Goal: Task Accomplishment & Management: Manage account settings

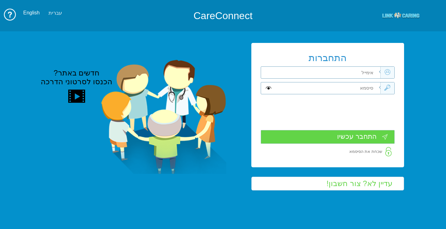
type input "התחבר עכשיו"
type input "עדיין לא? צור חשבון!"
click at [368, 74] on input "text" at bounding box center [327, 73] width 105 height 12
type input "tohar_2@hotmail.com"
type input "G"
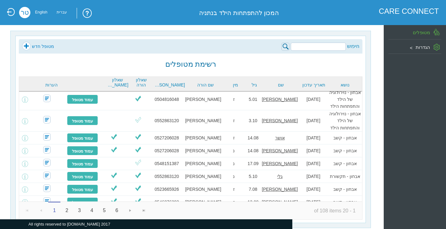
scroll to position [182, 0]
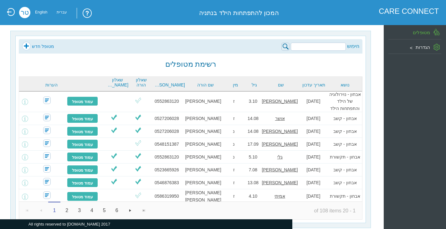
click at [130, 209] on span "Go to the next page" at bounding box center [130, 210] width 5 height 5
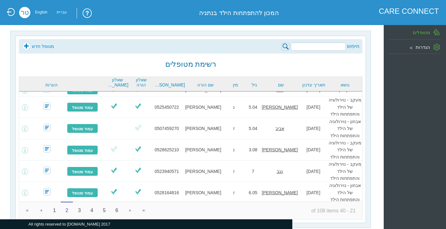
scroll to position [198, 0]
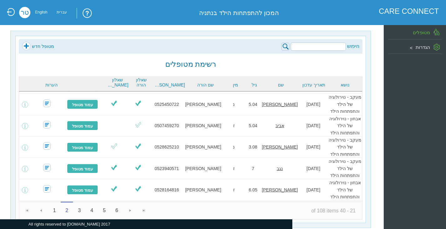
click at [298, 49] on input "search" at bounding box center [318, 47] width 55 height 8
type input "t"
type input "איתי"
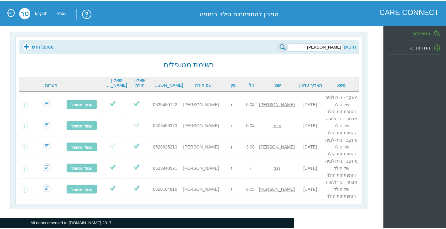
scroll to position [0, 0]
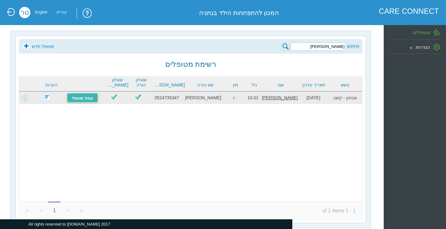
click at [86, 96] on link "עמוד מטופל" at bounding box center [82, 97] width 31 height 9
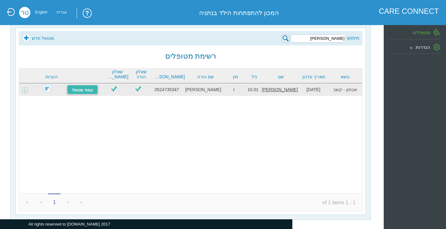
click at [88, 91] on link "עמוד מטופל" at bounding box center [82, 89] width 31 height 9
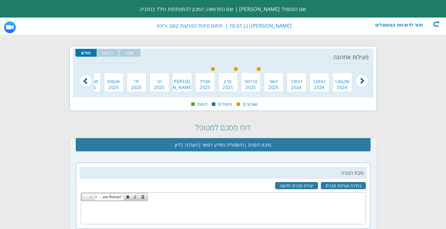
type input "[DATE]"
type input "25"
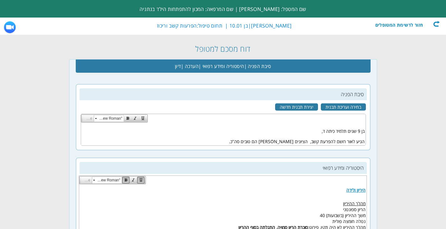
scroll to position [63, 0]
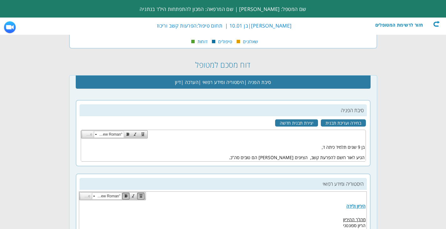
click at [255, 155] on p "הגיע לאור רושם להפרעת קשב, הציונים שלו הם טובים סה"כ." at bounding box center [223, 157] width 283 height 6
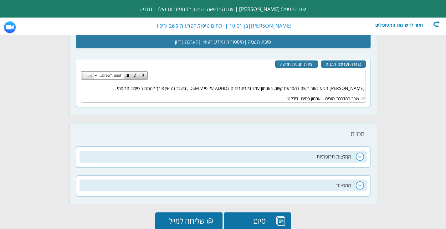
scroll to position [783, 0]
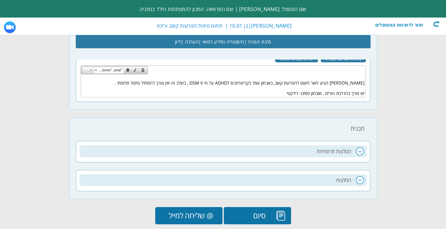
click at [361, 148] on h2 "המלצות תרופתיות" at bounding box center [223, 151] width 287 height 12
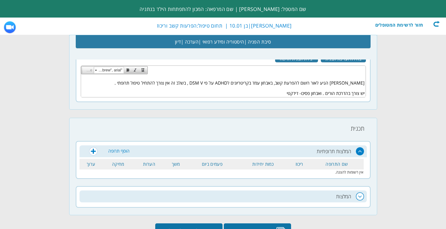
click at [360, 193] on h2 "המלצות" at bounding box center [223, 196] width 287 height 12
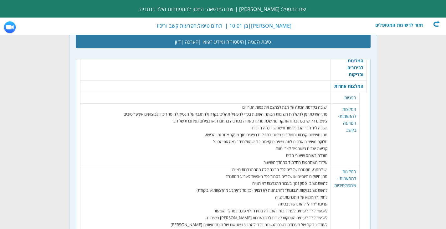
scroll to position [939, 0]
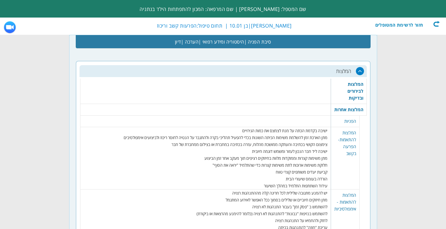
click at [311, 96] on td "1 נקה | סמן הכל ספירת דם כמיה קצרה תפקודי כבד" at bounding box center [205, 91] width 251 height 25
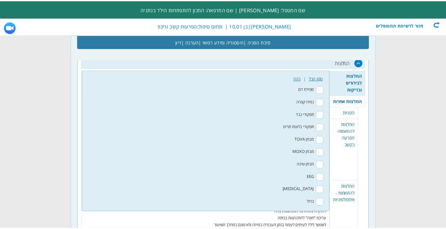
scroll to position [917, 0]
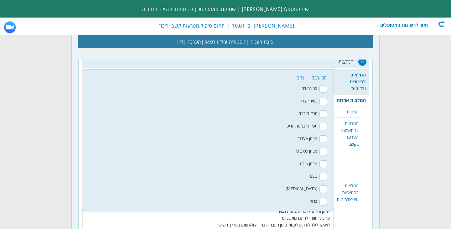
click at [296, 76] on link "נקה" at bounding box center [299, 78] width 13 height 10
click at [341, 77] on td "המלצות לבירורים ובדיקות" at bounding box center [351, 81] width 36 height 25
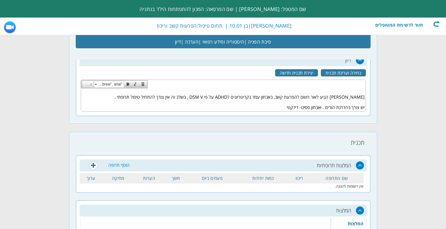
scroll to position [761, 0]
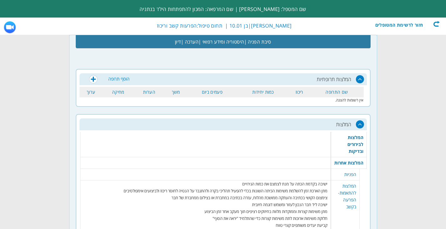
click at [317, 160] on td "2 שמור" at bounding box center [205, 163] width 251 height 12
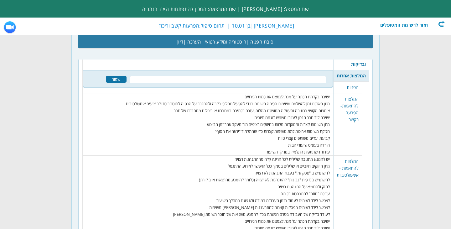
scroll to position [943, 0]
click at [318, 80] on input "text" at bounding box center [228, 79] width 197 height 8
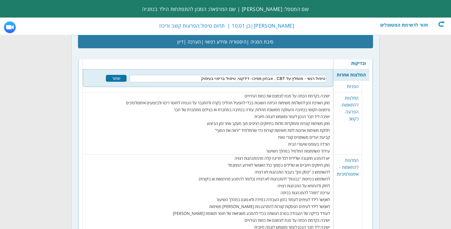
type input "טיפול רגשי - מומלץ על CBT , אבחון פסיכו- דידקטי, טיפול בריפוי בעיסוק"
click at [184, 161] on td "יש להמנע מתגובה שלילית לכל חריגה קלה מההתנהגות רצויה" at bounding box center [208, 158] width 250 height 7
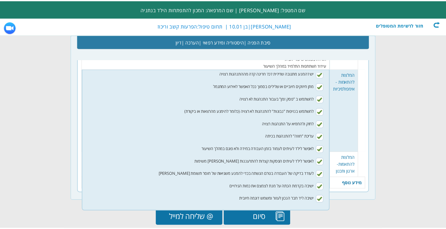
scroll to position [0, 0]
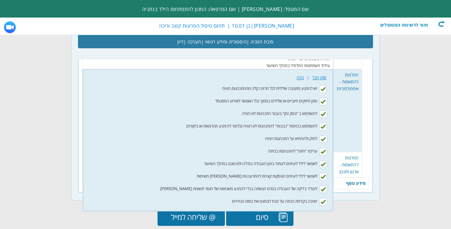
click at [176, 105] on li "מתן חיזוקים חיוביים או שלילים בסמוך ככל האפשר לאירוע המתגמל" at bounding box center [207, 101] width 243 height 13
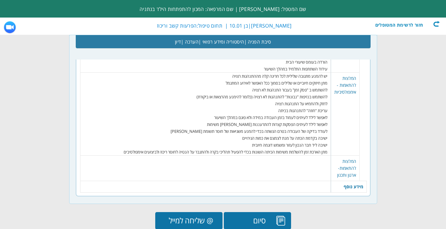
scroll to position [1028, 0]
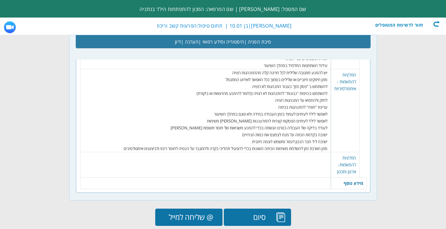
click at [308, 164] on td "7 שמור" at bounding box center [205, 164] width 251 height 25
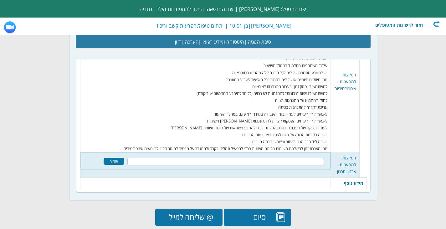
scroll to position [1042, 0]
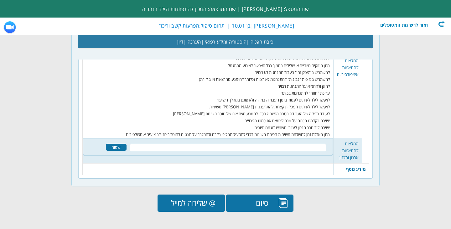
click at [120, 147] on div "שמור" at bounding box center [116, 147] width 21 height 7
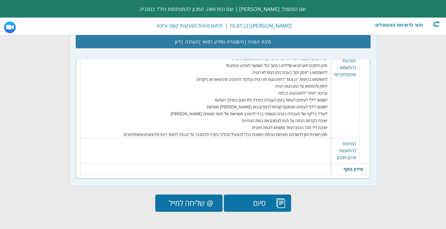
click at [304, 164] on td "3 שמור" at bounding box center [205, 169] width 251 height 12
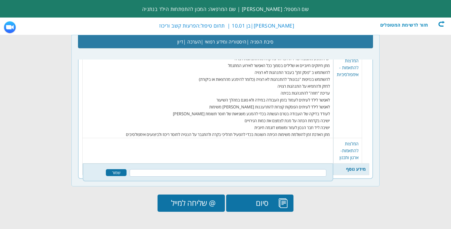
click at [304, 164] on td "3 שמור" at bounding box center [208, 172] width 250 height 18
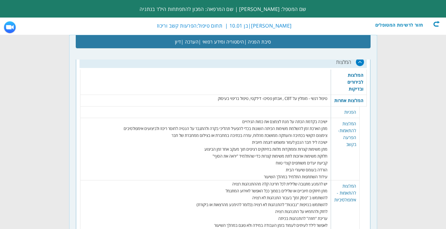
click at [311, 111] on td "4 שמור" at bounding box center [205, 112] width 251 height 12
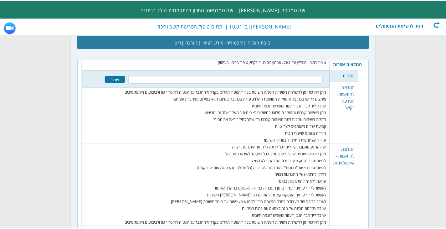
scroll to position [954, 0]
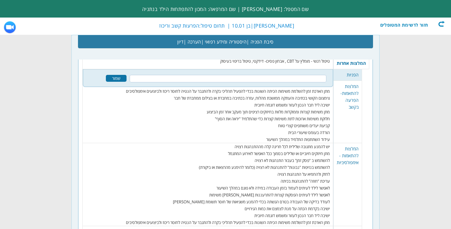
click at [297, 78] on input "text" at bounding box center [228, 79] width 197 height 8
type input "אבחון פסיכו - דידקטי"
click at [112, 75] on div "שמור" at bounding box center [116, 78] width 21 height 7
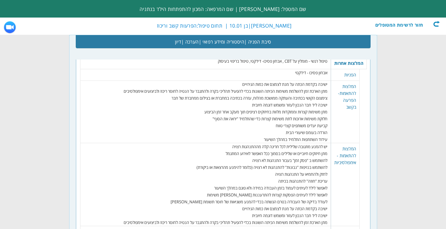
scroll to position [892, 0]
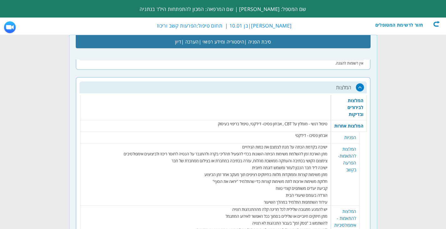
click at [250, 121] on td "טיפול רגשי - מומלץ על CBT , אבחון פסיכו- דידקטי, טיפול בריפוי בעיסוק" at bounding box center [205, 123] width 250 height 7
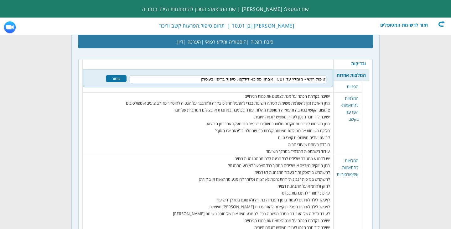
scroll to position [943, 0]
drag, startPoint x: 242, startPoint y: 76, endPoint x: 275, endPoint y: 78, distance: 33.2
click at [275, 78] on input "טיפול רגשי - מומלץ על CBT , אבחון פסיכו- דידקטי, טיפול בריפוי בעיסוק" at bounding box center [228, 79] width 197 height 8
type input "טיפול רגשי - מומלץ על CBT , טיפול בריפוי בעיסוק"
click at [106, 133] on td "חלוקת משימות ארוכות לתת משימות קצרות כדי שהתלמיד "יראה את הסוף"" at bounding box center [208, 130] width 250 height 7
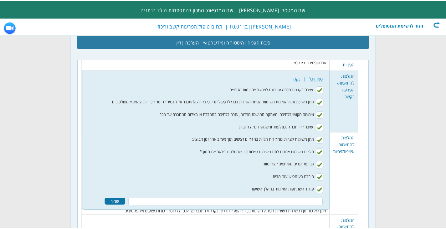
scroll to position [966, 0]
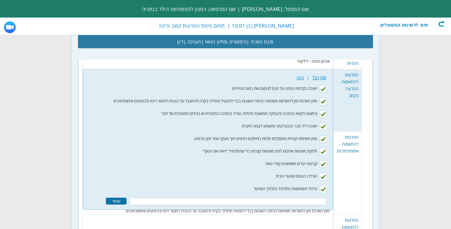
click at [118, 200] on div "שמור" at bounding box center [116, 201] width 21 height 7
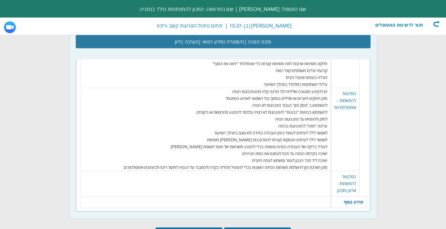
scroll to position [1042, 0]
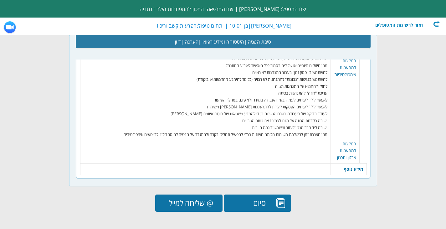
click at [191, 204] on input "@ שליחה למייל" at bounding box center [188, 202] width 67 height 17
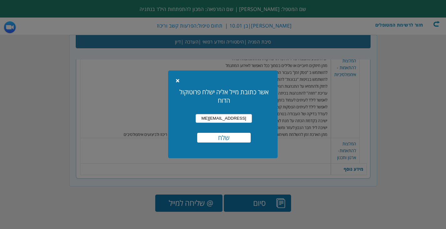
click at [228, 137] on input "שלח" at bounding box center [224, 138] width 54 height 10
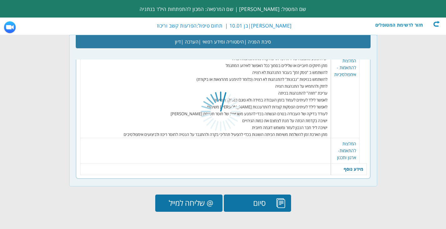
scroll to position [1037, 0]
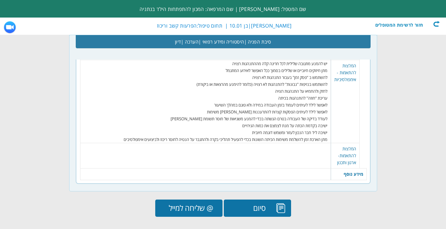
click at [435, 22] on div "חזור לרשימת המטופלים" at bounding box center [404, 24] width 72 height 6
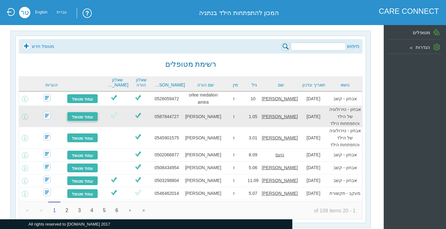
click at [80, 114] on link "עמוד מטופל" at bounding box center [82, 116] width 31 height 9
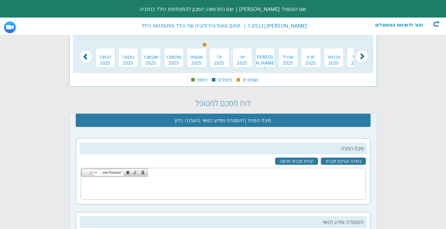
scroll to position [31, 0]
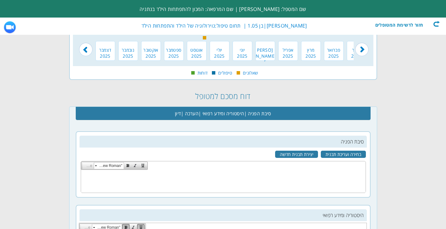
click at [357, 169] on td "Size "Times New Roman"" at bounding box center [223, 166] width 285 height 8
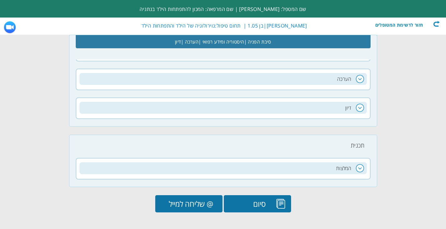
scroll to position [434, 0]
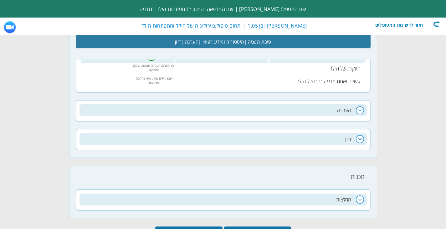
click at [362, 111] on h2 "הערכה" at bounding box center [223, 110] width 287 height 12
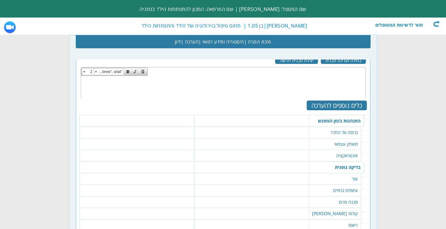
click at [306, 141] on table "62 נקה | סמן הכל קיימת יוזמה לחקירה עצמאית של החדר, תוך שמירה על קשר עם ההורים …" at bounding box center [251, 141] width 111 height 6
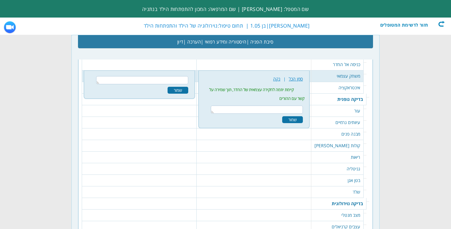
scroll to position [565, 0]
click at [333, 85] on td "אינטראקציה" at bounding box center [337, 87] width 52 height 12
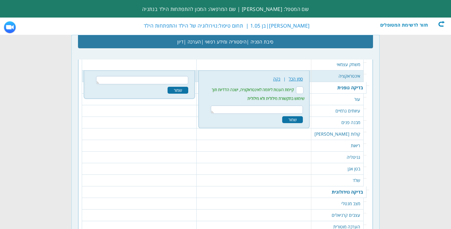
scroll to position [577, 0]
click at [342, 104] on td "עיוותים גרמיים" at bounding box center [337, 110] width 52 height 12
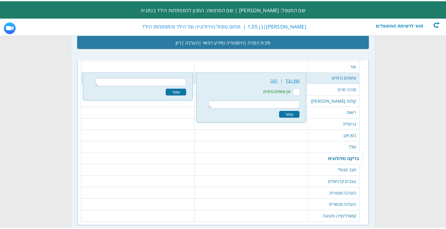
scroll to position [612, 0]
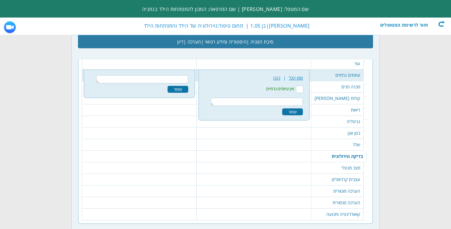
click at [303, 86] on input "אין עיוותים גרמיים" at bounding box center [300, 89] width 8 height 8
checkbox input "true"
click at [297, 107] on div "28 נקה | סמן הכל אין עיוותים גרמיים שמור" at bounding box center [254, 95] width 104 height 44
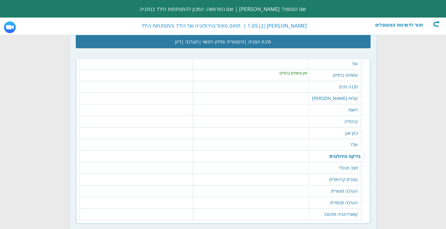
scroll to position [518, 0]
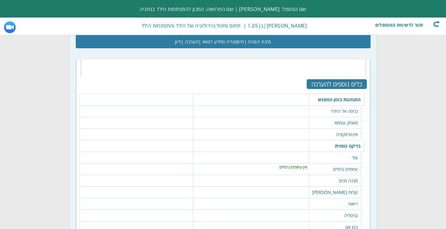
click at [301, 154] on table "26 נקה | סמן הכל ללא כתמים היפו או היפר פגמנטריים שמור" at bounding box center [251, 155] width 112 height 6
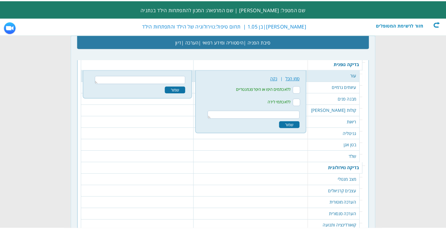
scroll to position [600, 0]
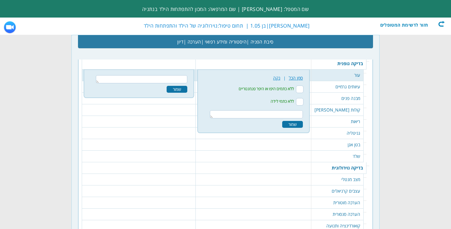
click at [303, 88] on input "ללא כתמים היפו או היפר פגמנטריים" at bounding box center [300, 89] width 8 height 8
checkbox input "true"
click at [303, 99] on input "ללא כתמי לידה" at bounding box center [300, 102] width 8 height 8
checkbox input "true"
click at [303, 123] on div "שמור" at bounding box center [292, 124] width 21 height 7
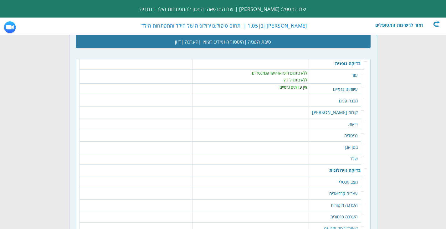
click at [307, 100] on table "30 נקה | סמן הכל ללא דיסמורפיזם שמור" at bounding box center [250, 98] width 113 height 6
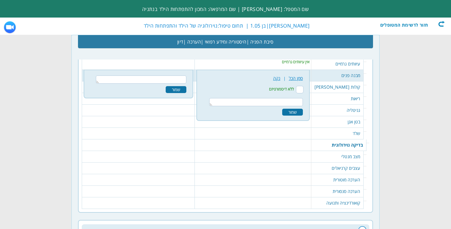
scroll to position [626, 0]
click at [303, 88] on input "ללא דיסמורפיזם" at bounding box center [300, 89] width 8 height 8
checkbox input "true"
click at [296, 110] on div "שמור" at bounding box center [292, 111] width 21 height 7
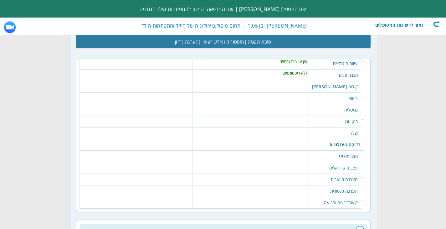
click at [308, 87] on td "36 נקה | סמן הכל קולות [PERSON_NAME] סדירים S1 S2 ללא אוושה שמור" at bounding box center [250, 87] width 117 height 12
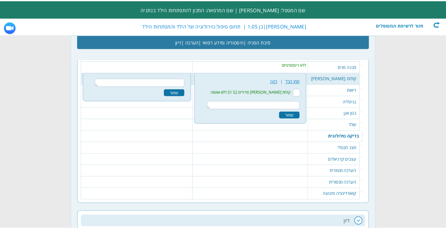
scroll to position [637, 0]
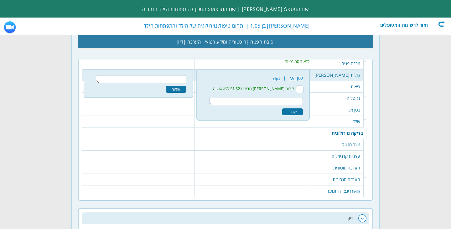
click at [303, 89] on input "קולות [PERSON_NAME] סדירים S1 S2 ללא אוושה" at bounding box center [300, 89] width 8 height 8
checkbox input "true"
click at [297, 107] on div "36 נקה | סמן הכל קולות [PERSON_NAME] סדירים S1 S2 ללא אוושה" at bounding box center [253, 95] width 106 height 44
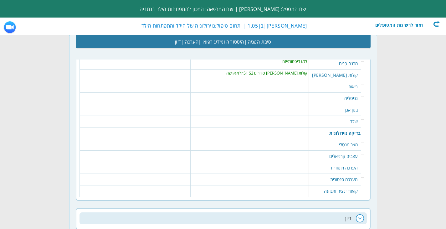
click at [307, 96] on table "54 נקה | סמן הכל זכרית/נקבית תקינה" at bounding box center [249, 96] width 115 height 6
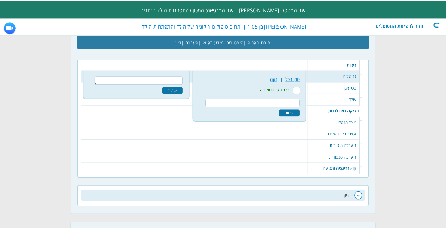
scroll to position [661, 0]
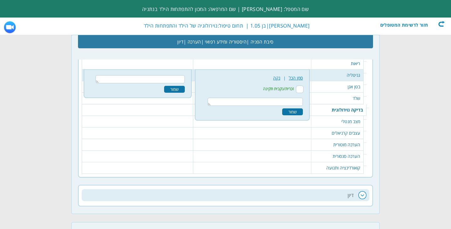
click at [301, 111] on div "שמור" at bounding box center [292, 111] width 21 height 7
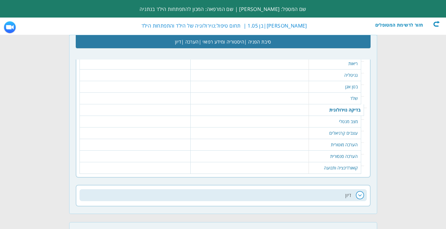
click at [307, 97] on table "58 נקה | סמן הכל ללא קיפוסקוליוזיס, ללא עדות לאי סדירות עורית לאורך עמ"ש" at bounding box center [249, 96] width 115 height 6
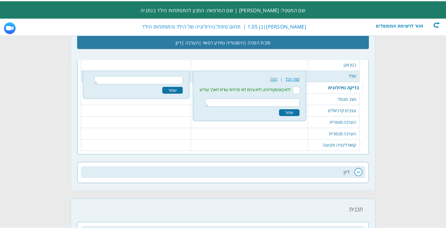
scroll to position [684, 0]
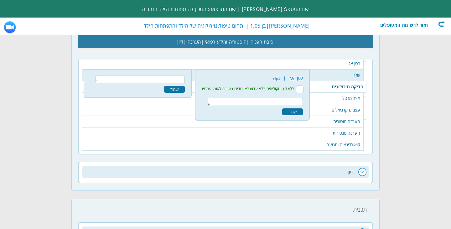
click at [303, 88] on input "ללא קיפוסקוליוזיס, ללא עדות לאי סדירות עורית לאורך עמ"ש" at bounding box center [300, 89] width 8 height 8
checkbox input "true"
click at [299, 110] on div "שמור" at bounding box center [292, 111] width 21 height 7
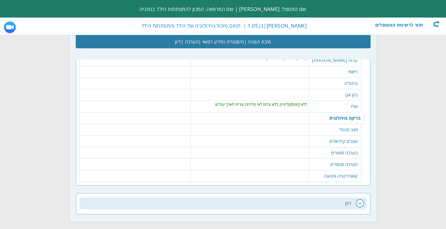
click at [301, 93] on table "56 נקה | סמן הכל ללא הגדלת איברים, ללא עדות להרניה שמור" at bounding box center [249, 92] width 115 height 6
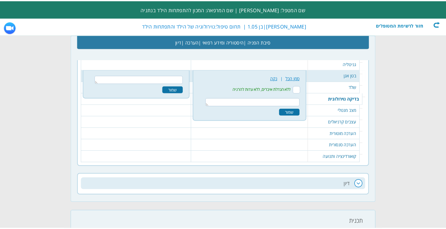
scroll to position [672, 0]
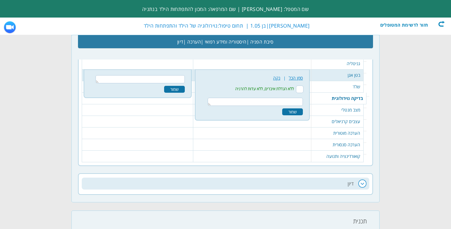
click at [303, 88] on input "ללא הגדלת איברים, ללא עדות להרניה" at bounding box center [300, 89] width 8 height 8
checkbox input "true"
click at [294, 113] on div "שמור" at bounding box center [292, 111] width 21 height 7
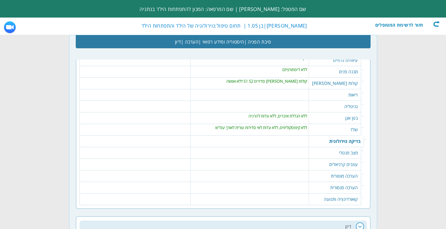
scroll to position [610, 0]
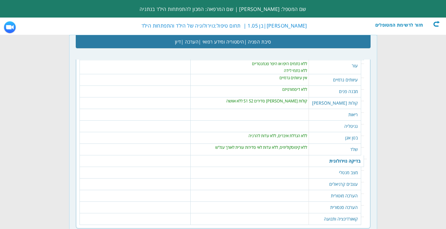
click at [307, 112] on table "52 נקה | סמן הכל כניסת אויר טובה ושווה אין פקעים או צפצופים שמור" at bounding box center [249, 112] width 115 height 6
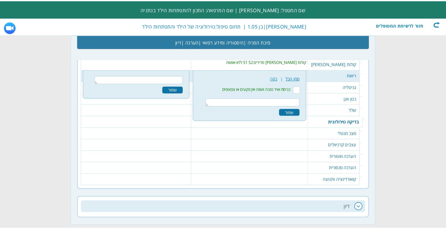
scroll to position [649, 0]
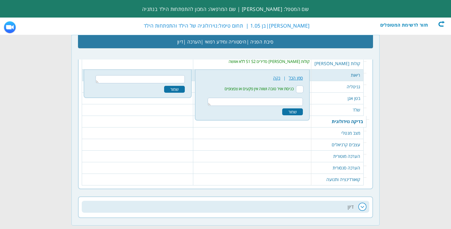
click at [303, 89] on input "כניסת אויר טובה ושווה אין פקעים או צפצופים" at bounding box center [300, 89] width 8 height 8
checkbox input "true"
click at [297, 111] on div "שמור" at bounding box center [292, 111] width 21 height 7
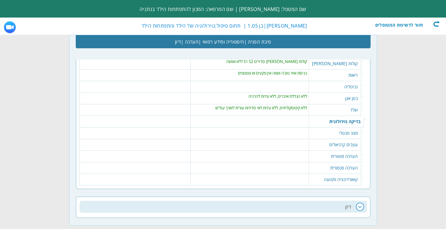
click at [296, 144] on table "13 נקה | סמן הכל אישונים שווים ומגיבים לאור. תנועות עניים מלאות ותקינות. תחושה …" at bounding box center [249, 142] width 115 height 6
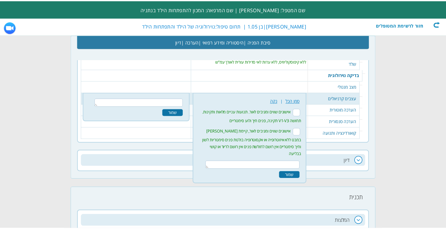
scroll to position [718, 0]
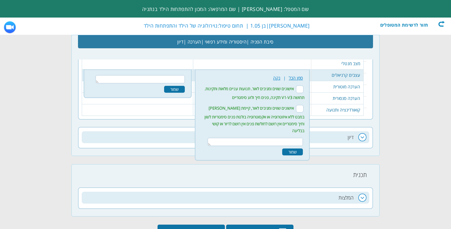
click at [303, 107] on input "אישונים שווים ומגיבים לאור, קיימת [PERSON_NAME] במבט ללא איזוטרופיה או אקסוטרופ…" at bounding box center [300, 109] width 8 height 8
checkbox input "true"
click at [303, 148] on div "שמור" at bounding box center [292, 151] width 21 height 7
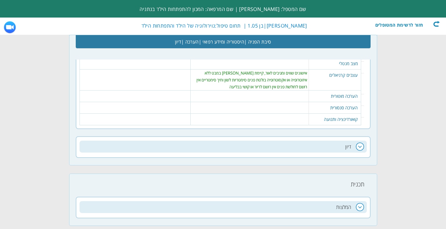
click at [309, 96] on td "14 נקה | סמן הכל שמור" at bounding box center [249, 96] width 118 height 12
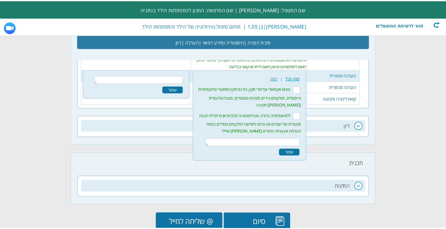
scroll to position [739, 0]
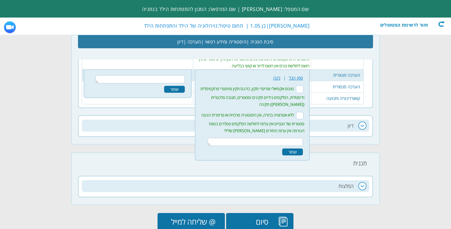
click at [303, 87] on input "טונוס אקסיאלי ופריפרי תקין, כח גס תקין וסימטרי פרוקסימלית ודיסטלית, רפלקסים גיד…" at bounding box center [300, 89] width 8 height 8
checkbox input "true"
click at [301, 148] on div "שמור" at bounding box center [292, 151] width 21 height 7
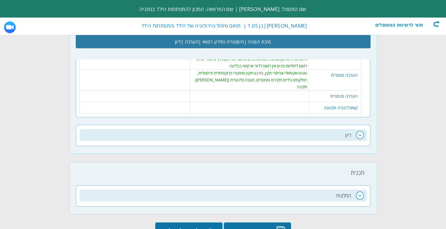
click at [306, 90] on td "15 נקה | סמן הכל תחושה תקינה למגע, כאב, ויברציה פרופיוספציה וטמפרטורה שמור" at bounding box center [249, 96] width 119 height 12
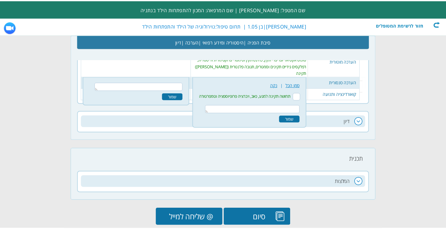
scroll to position [754, 0]
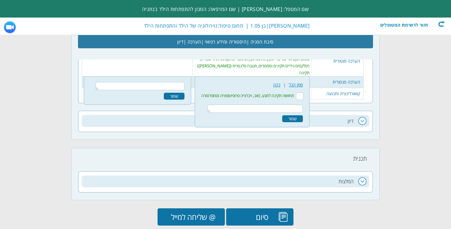
drag, startPoint x: 306, startPoint y: 91, endPoint x: 306, endPoint y: 100, distance: 9.4
click at [303, 92] on input "תחושה תקינה למגע, כאב, ויברציה פרופיוספציה וטמפרטורה" at bounding box center [300, 96] width 8 height 8
checkbox input "true"
click at [303, 115] on div "שמור" at bounding box center [292, 118] width 21 height 7
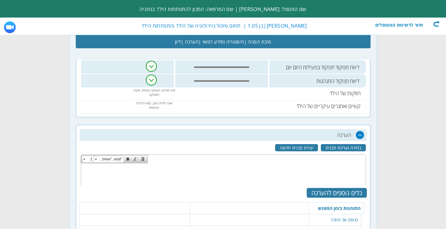
scroll to position [472, 0]
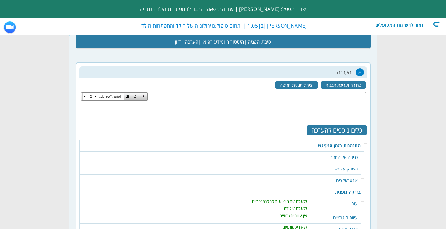
click at [303, 177] on table "64 נקה | סמן הכל קיימת הענות ליוזמה לאינטראקציה, ישנה הדדיות תוך שימוש בתקשורת …" at bounding box center [249, 178] width 115 height 6
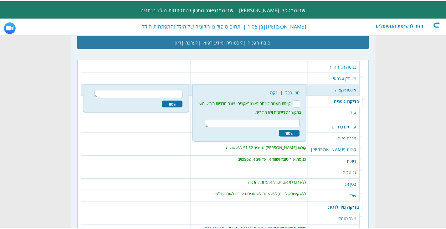
scroll to position [577, 0]
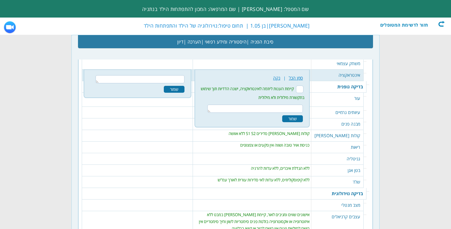
click at [291, 116] on div "שמור" at bounding box center [292, 118] width 21 height 7
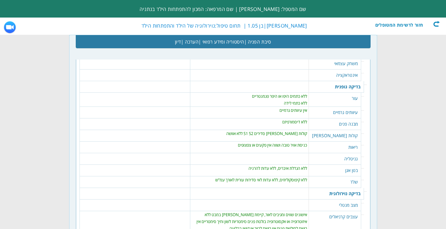
scroll to position [452, 0]
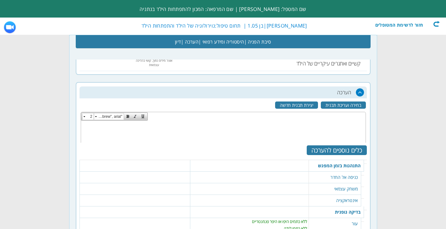
click at [323, 120] on td "2 "Open Sans Hebrew", arial" at bounding box center [223, 116] width 285 height 8
click at [321, 112] on td "2 "Open Sans Hebrew", arial" at bounding box center [223, 116] width 285 height 8
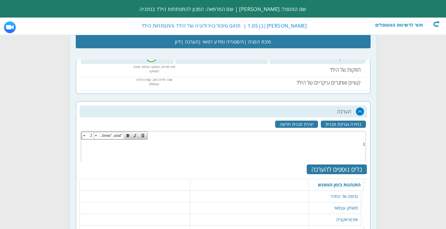
scroll to position [0, 0]
click at [346, 116] on h2 "הערכה" at bounding box center [223, 111] width 287 height 12
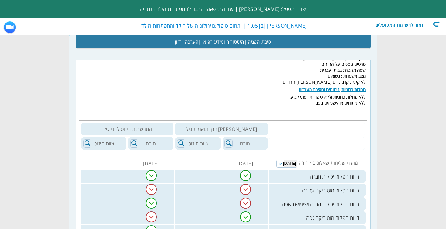
scroll to position [401, 0]
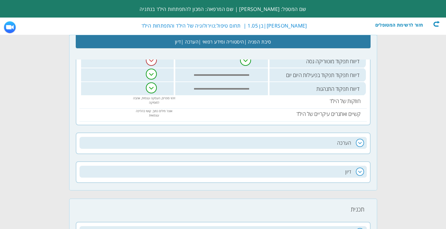
click at [362, 140] on h2 "הערכה" at bounding box center [223, 143] width 287 height 12
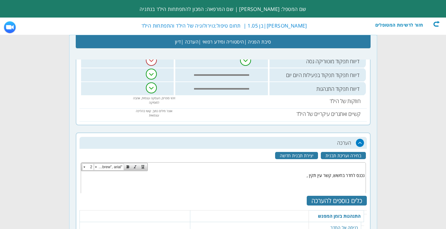
click at [296, 176] on body "נכנס לחדר בחשש, קשר עין תקין ," at bounding box center [223, 186] width 285 height 31
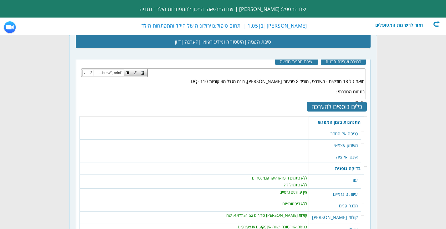
scroll to position [78, 0]
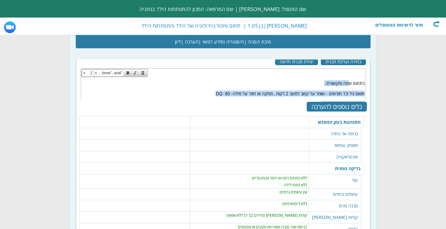
click at [347, 79] on body "נכנס לחדר בחשש, קשר עין תקין , הבין את המשימות שניתנו לו וניסה לבצע אותם. בהערכ…" at bounding box center [223, 88] width 285 height 110
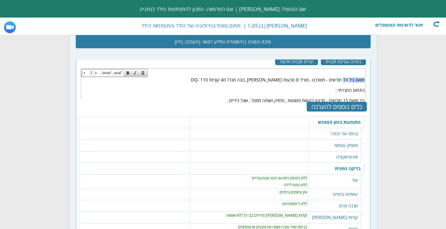
click at [346, 80] on p "תואם גיל 18 חודשים - משרבט , מוריד 8 טבעות [PERSON_NAME], בונה מגדל מ4 קוביות D…" at bounding box center [223, 80] width 283 height 6
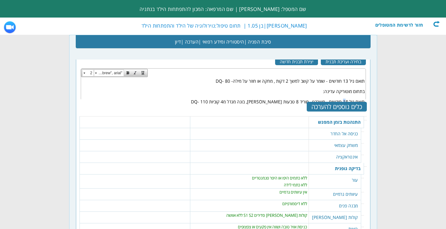
drag, startPoint x: 346, startPoint y: 80, endPoint x: 342, endPoint y: 95, distance: 15.4
click at [342, 95] on body "נכנס לחדר בחשש, קשר עין תקין , הבין את המשימות שניתנו לו וניסה לבצע אותם. בהערכ…" at bounding box center [223, 76] width 285 height 110
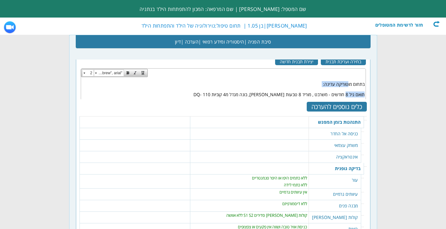
click at [347, 80] on body "נכנס לחדר בחשש, קשר עין תקין , הבין את המשימות שניתנו לו וניסה לבצע אותם. בהערכ…" at bounding box center [223, 69] width 285 height 110
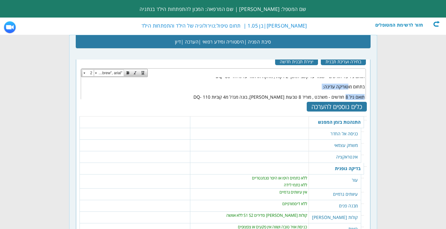
click at [347, 95] on p "תואם גיל 8 חודשים - משרבט , מוריד 8 טבעות [PERSON_NAME], בונה מגדל מ4 קוביות DQ…" at bounding box center [223, 97] width 283 height 6
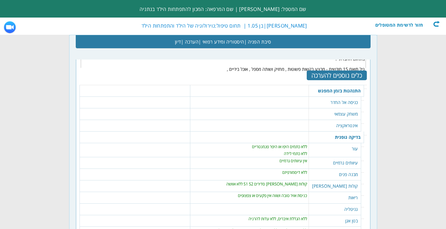
scroll to position [464, 0]
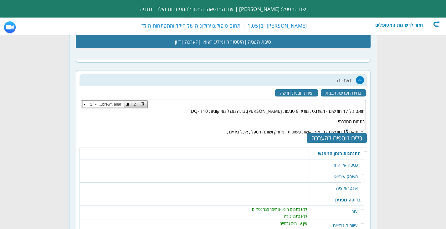
click at [346, 130] on p "גיל תואם 15 חודשים - מבצע בקשות פשוטות , מחזיק ושותה מספל , אוכל בידיים ," at bounding box center [223, 132] width 283 height 6
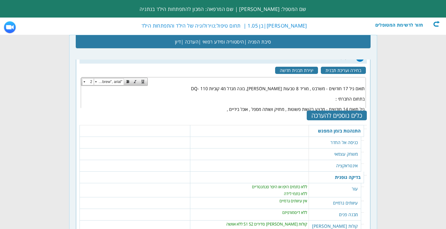
scroll to position [495, 0]
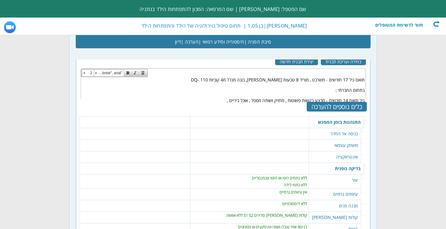
click at [225, 99] on p "גיל תואם 14 חודשים - מבצע בקשות פשוטות , מחזיק ושותה מספל , אוכל בידיים ," at bounding box center [223, 100] width 283 height 6
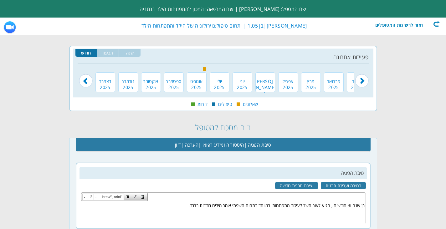
scroll to position [31, 0]
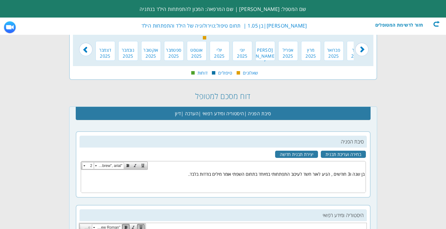
click at [179, 172] on body "בן שנה ו3 חודשים , הגיע לאור חשד לעיכוב התפתחותי במיוחד בתחום השפתי אומר מילים …" at bounding box center [223, 181] width 285 height 22
click at [189, 173] on body "בן שנה ו3 חודשים , הגיע לאור חשד לעיכוב התפתחותי במיוחד בתחום השפתי אומר מילים …" at bounding box center [223, 181] width 285 height 22
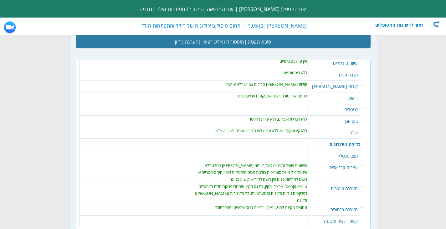
scroll to position [720, 0]
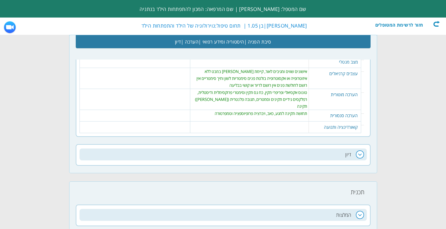
click at [360, 148] on h2 "דיון" at bounding box center [223, 154] width 287 height 12
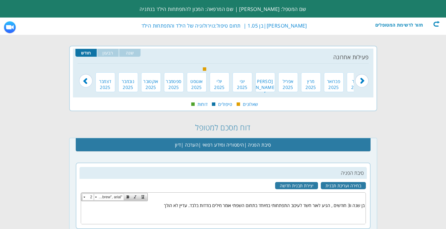
scroll to position [63, 0]
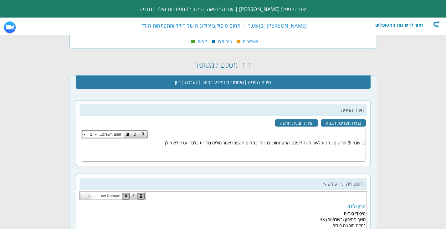
click at [163, 143] on body "בן שנה ו3 חודשים , הגיע לאור חשד לעיכוב התפתחותי במיוחד בתחום השפתי אומר מילים …" at bounding box center [223, 150] width 285 height 22
click at [119, 145] on body "בן שנה ו3 חודשים , הגיע לאור חשד לעיכוב התפתחותי במיוחד בתחום השפתי אומר מילים …" at bounding box center [223, 150] width 285 height 22
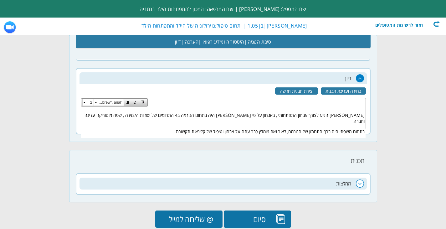
scroll to position [805, 0]
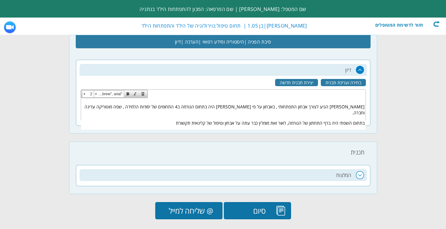
click at [177, 120] on p "בתחום השפתי היה ברף התחתון של הנורמה, לאור זאת מומלץ כבר עתה על אבחון וטיפול של…" at bounding box center [223, 123] width 283 height 6
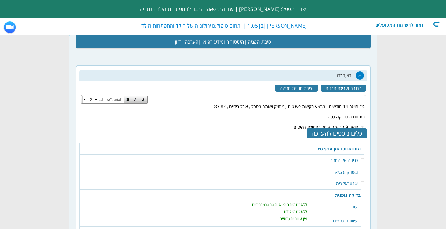
scroll to position [460, 0]
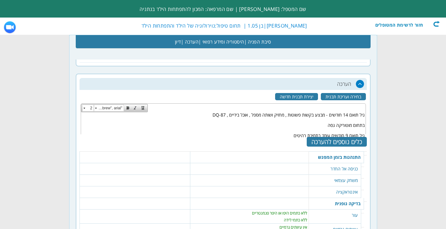
click at [289, 136] on p "גיל תואם 9 חודשים עומד בתמיכת רהיטים" at bounding box center [223, 135] width 283 height 6
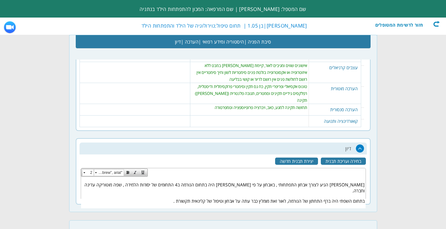
scroll to position [742, 0]
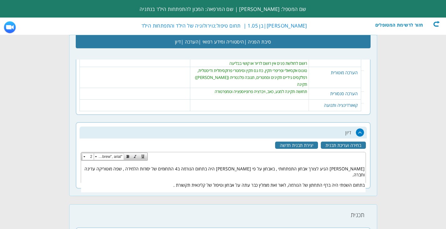
click at [335, 192] on p "במוטוריקה ג" at bounding box center [223, 195] width 283 height 6
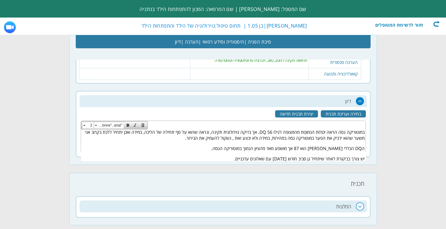
scroll to position [805, 0]
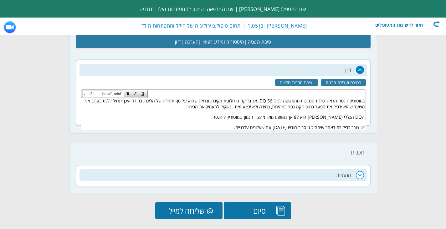
click at [362, 169] on h2 "המלצות" at bounding box center [223, 175] width 287 height 12
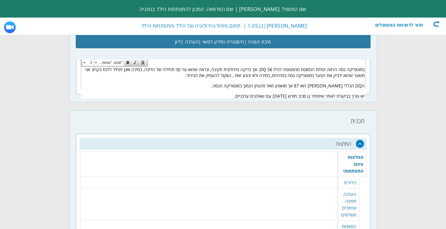
click at [324, 177] on td "30 שמור" at bounding box center [209, 183] width 258 height 12
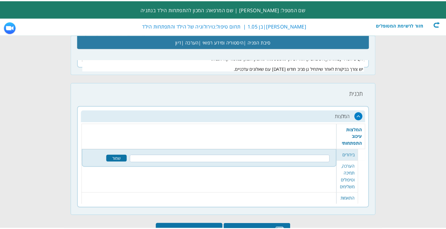
scroll to position [885, 0]
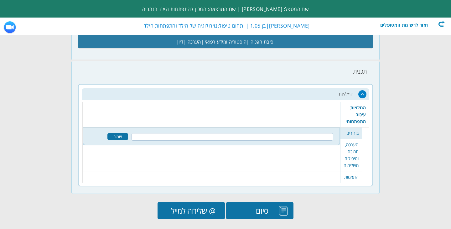
click at [332, 151] on td "32 שמור" at bounding box center [211, 155] width 258 height 32
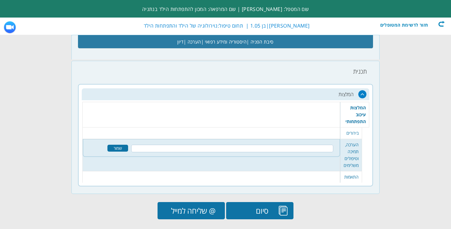
click at [330, 109] on td "28 שמור" at bounding box center [211, 115] width 258 height 26
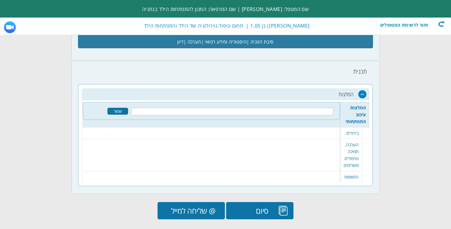
click at [324, 108] on input "text" at bounding box center [232, 112] width 202 height 8
click at [327, 146] on td "32 שמור" at bounding box center [211, 155] width 258 height 32
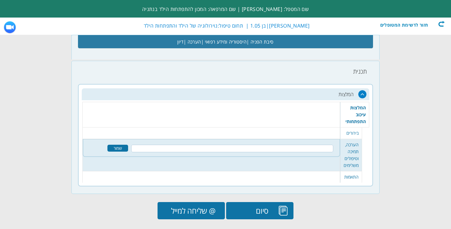
click at [330, 171] on td "34 שמור" at bounding box center [211, 176] width 258 height 11
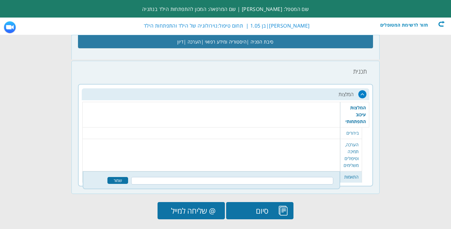
click at [330, 102] on td "28 שמור" at bounding box center [211, 115] width 258 height 26
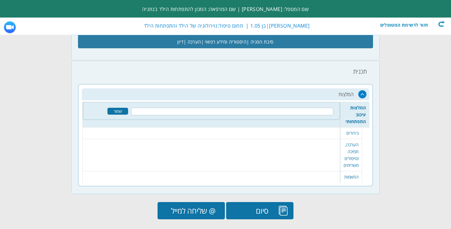
click at [329, 108] on input "text" at bounding box center [232, 112] width 202 height 8
type input "טיפול פיזיותרפיה, אבחון וטיפול של קלינאית תקשורת"
click at [327, 127] on td "30 שמור" at bounding box center [211, 133] width 258 height 12
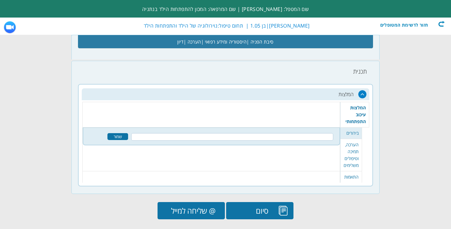
click at [328, 133] on input "text" at bounding box center [232, 137] width 202 height 8
type input "בדיקת שמיעה"
click at [119, 133] on div "שמור" at bounding box center [117, 136] width 21 height 7
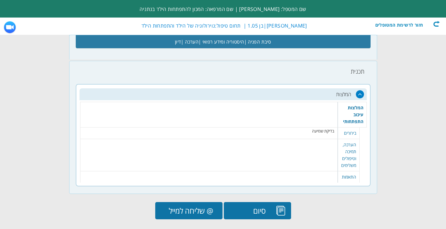
click at [284, 106] on td "28 טיפול פיזיותרפיה, אבחון וטיפול של קלינאית תקשורת שמור" at bounding box center [209, 115] width 258 height 26
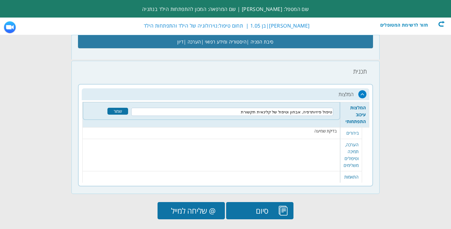
click at [116, 108] on div "שמור" at bounding box center [117, 111] width 21 height 7
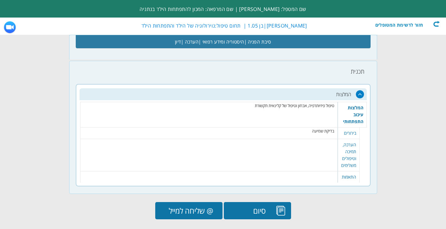
click at [198, 202] on input "@ שליחה למייל" at bounding box center [188, 210] width 67 height 17
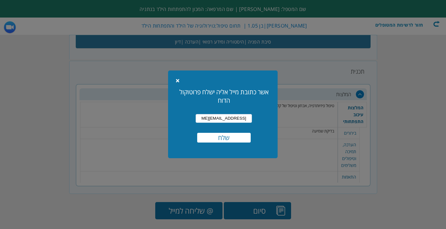
click at [230, 138] on input "שלח" at bounding box center [224, 138] width 54 height 10
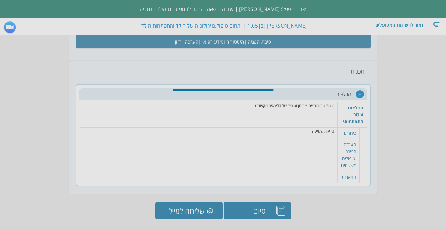
scroll to position [880, 0]
